Goal: Share content: Share content

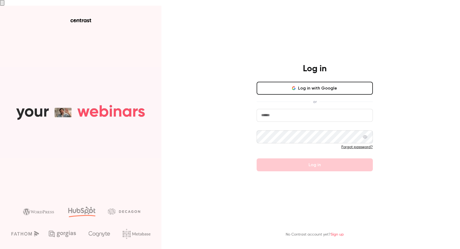
type input "**********"
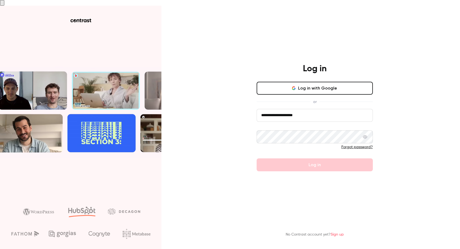
click at [287, 145] on div "Forgot password?" at bounding box center [315, 147] width 116 height 5
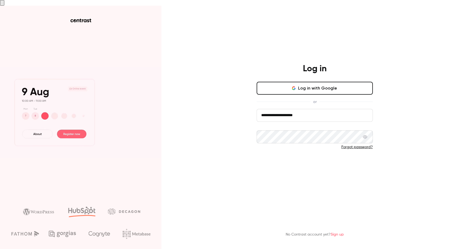
click at [289, 162] on button "Log in" at bounding box center [315, 165] width 116 height 13
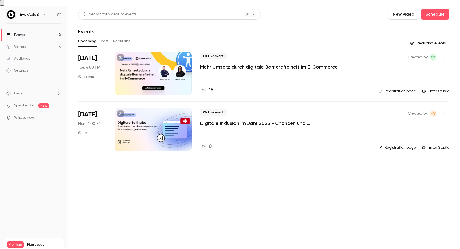
click at [26, 43] on link "Videos 5" at bounding box center [33, 47] width 67 height 12
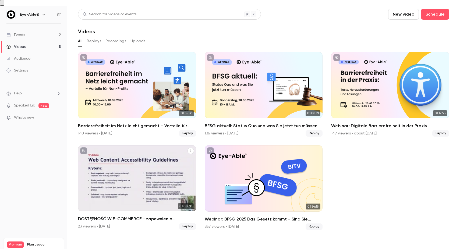
click at [193, 148] on button "DOSTĘPNOŚĆ W E-COMMERCE - zapewnienie dostępności w przestrzeni cyfrowej" at bounding box center [191, 151] width 6 height 6
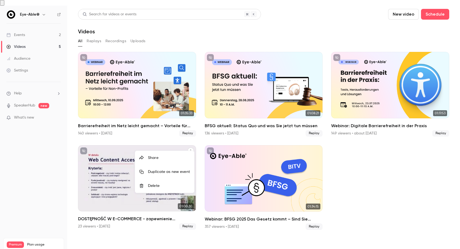
click at [176, 158] on div "Share" at bounding box center [169, 157] width 42 height 5
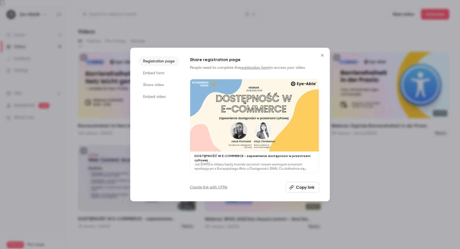
click at [299, 187] on button "Copy link" at bounding box center [302, 187] width 33 height 11
click at [322, 58] on button "Close" at bounding box center [322, 55] width 11 height 11
